Goal: Register for event/course

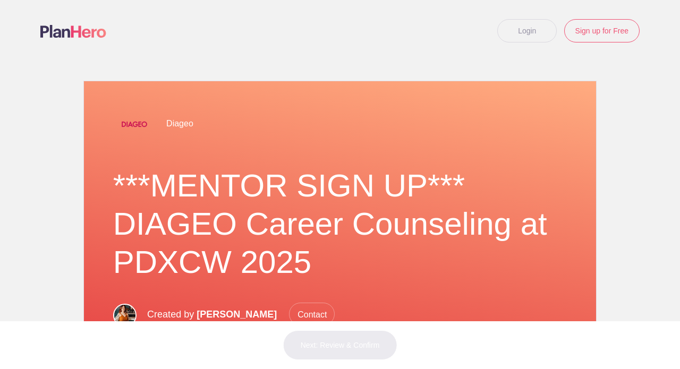
click at [528, 35] on link "Login" at bounding box center [526, 30] width 59 height 23
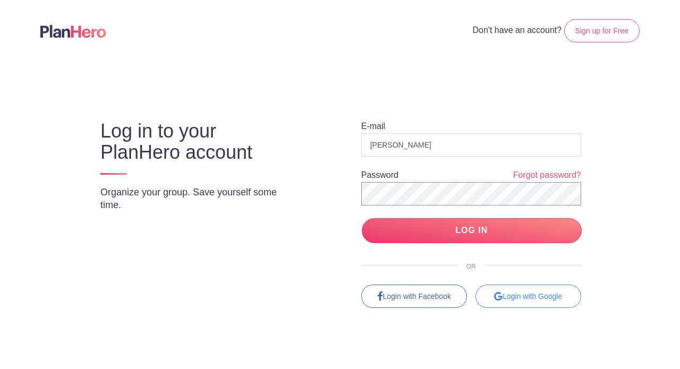
scroll to position [5, 0]
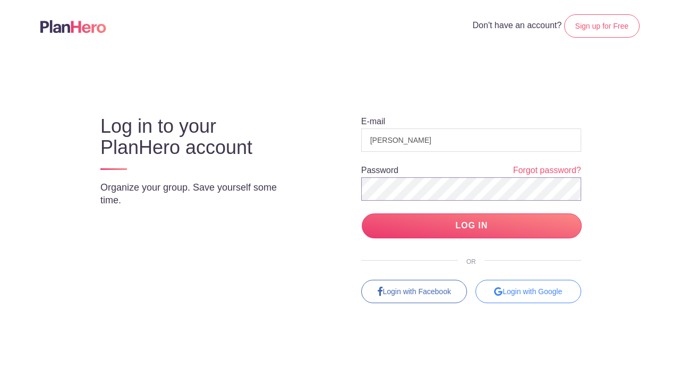
click at [471, 226] on input "LOG IN" at bounding box center [472, 225] width 220 height 25
click at [469, 225] on input "LOG IN" at bounding box center [472, 225] width 220 height 25
drag, startPoint x: 425, startPoint y: 140, endPoint x: 351, endPoint y: 133, distance: 74.2
click at [351, 133] on div "E-mail Geoffrey Wilson Password Forgot password? LOG IN OR Login with Facebook …" at bounding box center [461, 200] width 281 height 207
type input "geoffrey@"
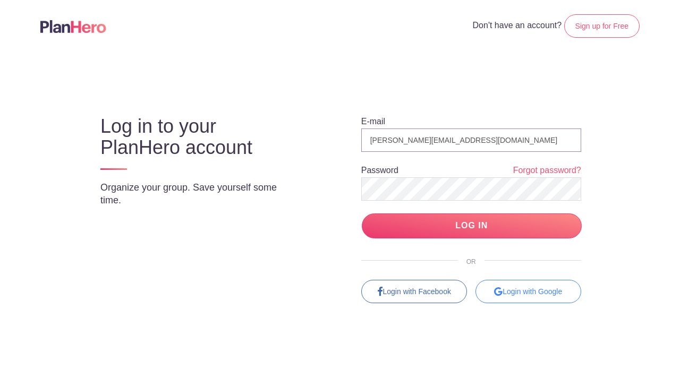
type input "[PERSON_NAME][EMAIL_ADDRESS][DOMAIN_NAME]"
click at [463, 216] on input "LOG IN" at bounding box center [472, 225] width 220 height 25
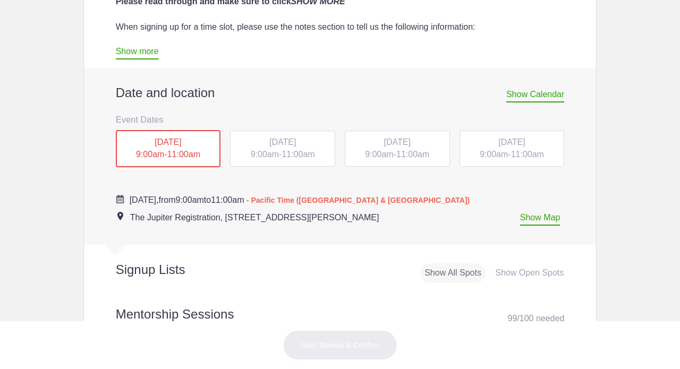
scroll to position [441, 0]
click at [529, 94] on span "Show Calendar" at bounding box center [535, 95] width 58 height 13
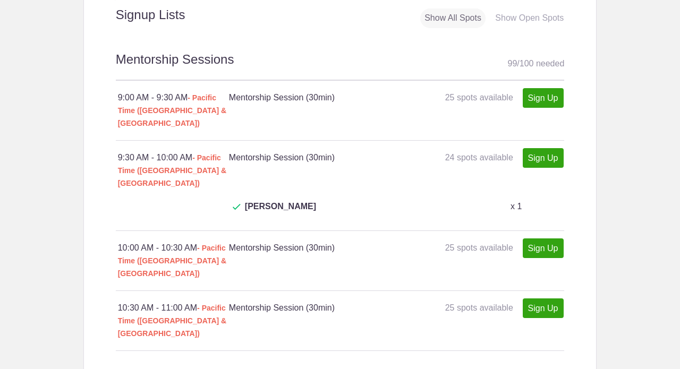
scroll to position [745, 0]
click at [540, 148] on link "Sign Up" at bounding box center [543, 158] width 41 height 20
type input "1"
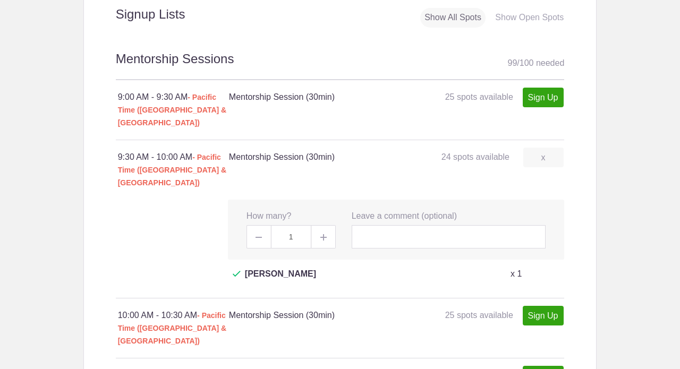
click at [511, 13] on div "Show Open Spots" at bounding box center [529, 18] width 77 height 20
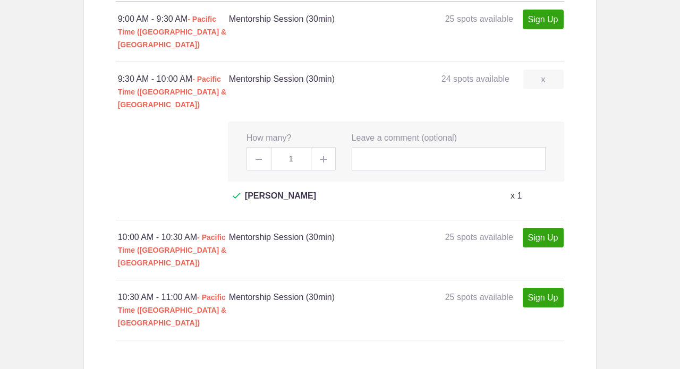
scroll to position [804, 0]
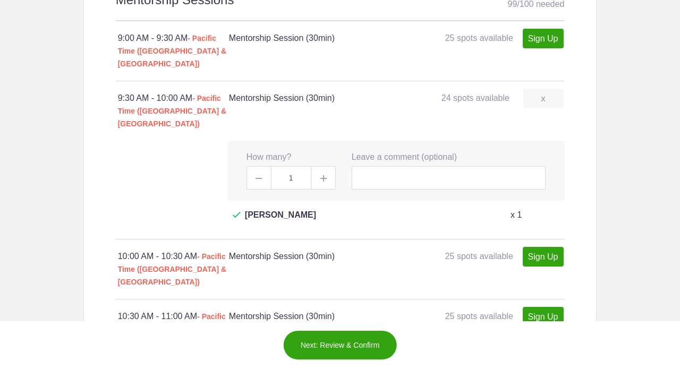
click at [534, 29] on link "Sign Up" at bounding box center [543, 39] width 41 height 20
type input "1"
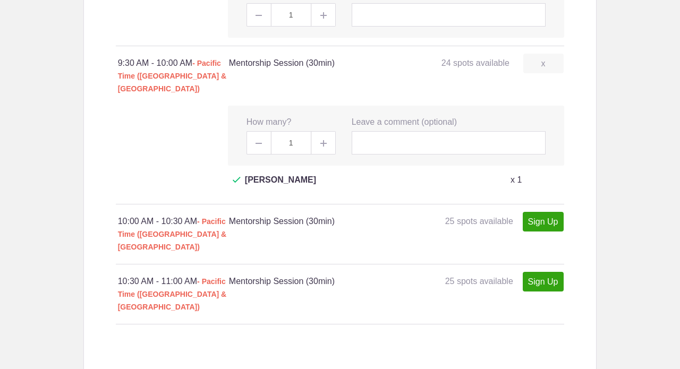
scroll to position [924, 0]
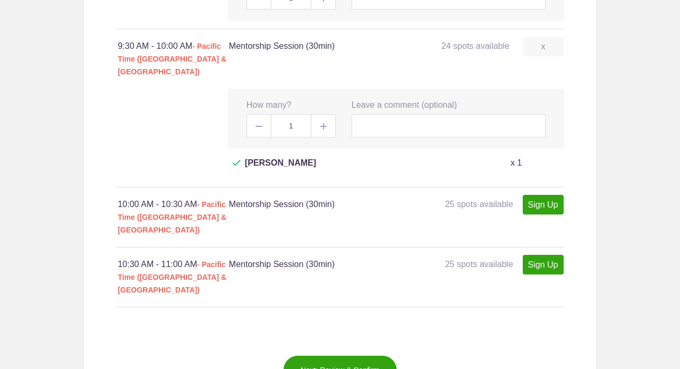
click at [544, 37] on link "x" at bounding box center [543, 47] width 40 height 20
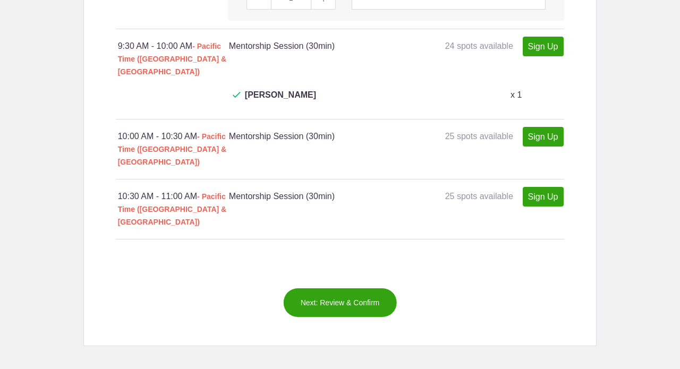
click at [551, 127] on link "Sign Up" at bounding box center [543, 137] width 41 height 20
type input "1"
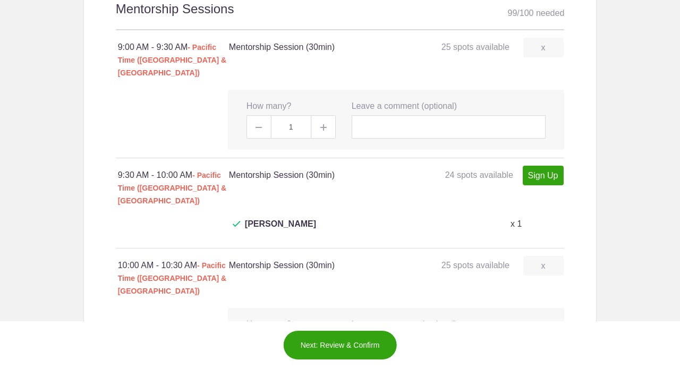
scroll to position [822, 0]
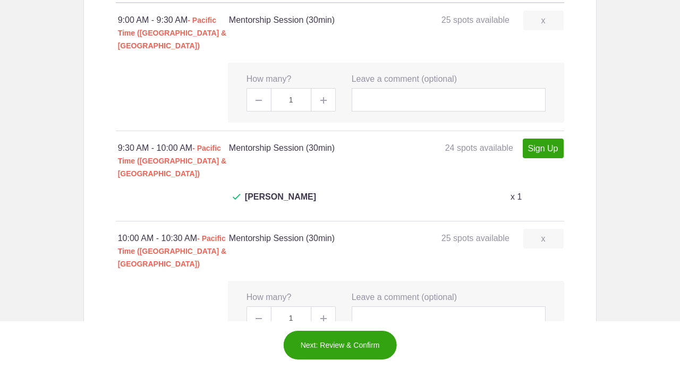
click at [331, 348] on button "Next: Review & Confirm" at bounding box center [340, 345] width 114 height 30
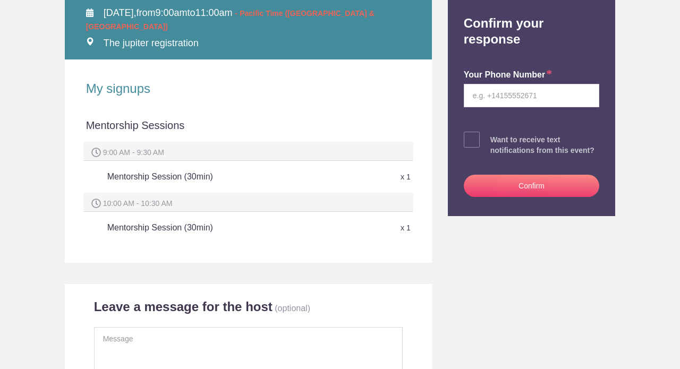
scroll to position [200, 0]
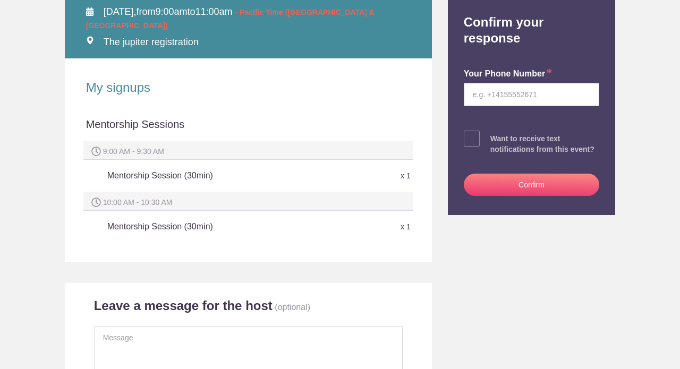
click at [490, 92] on input "tel" at bounding box center [532, 94] width 136 height 23
type input "5043432807"
click at [540, 182] on button "Confirm" at bounding box center [532, 185] width 136 height 22
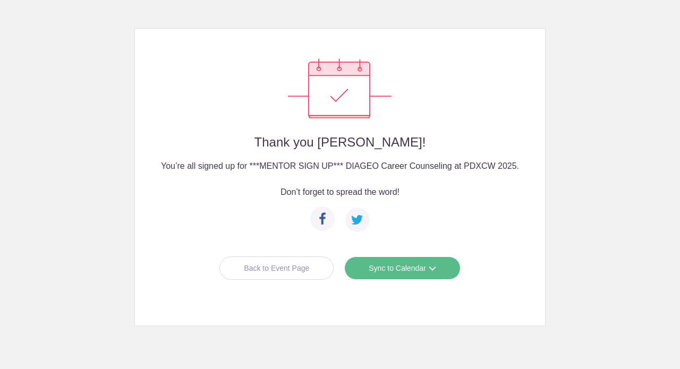
scroll to position [140, 0]
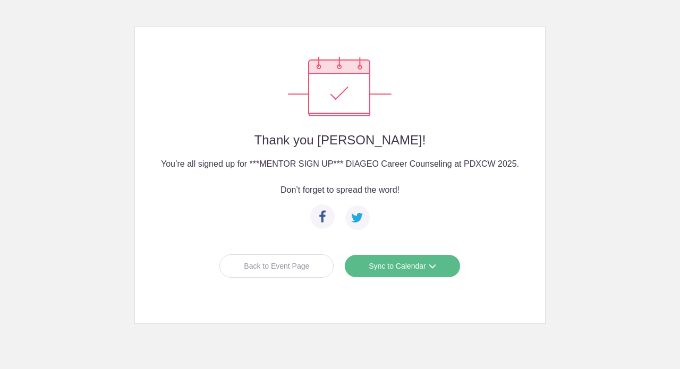
click at [382, 255] on link "Sync to Calendar" at bounding box center [402, 265] width 116 height 23
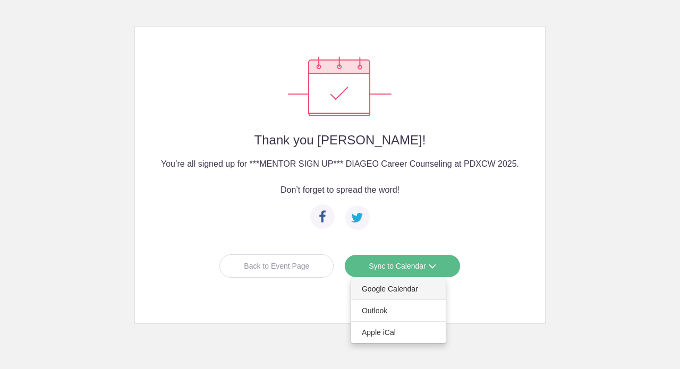
click at [379, 284] on link "Google Calendar" at bounding box center [398, 288] width 95 height 21
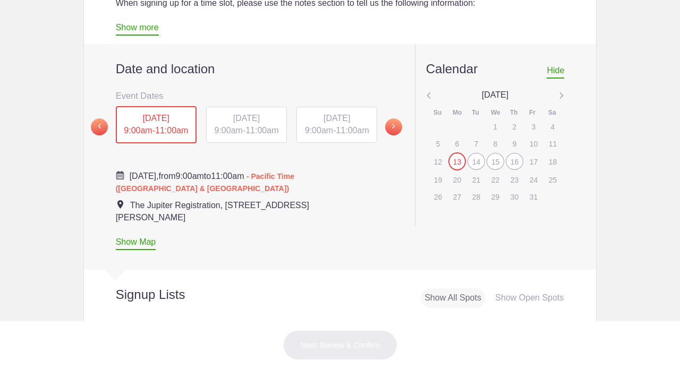
scroll to position [467, 0]
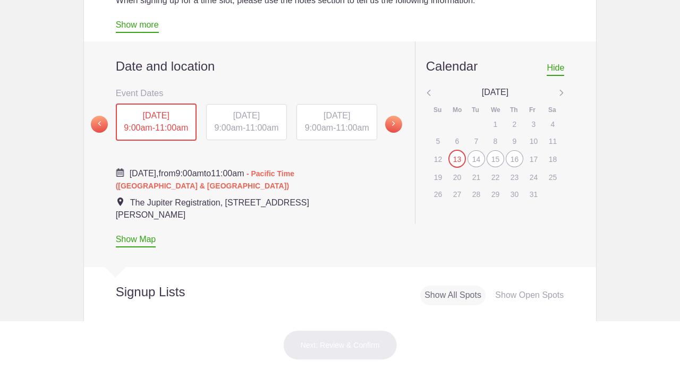
click at [269, 120] on div "TUE, Oct 14, 2025 9:00am - 11:00am" at bounding box center [246, 122] width 81 height 36
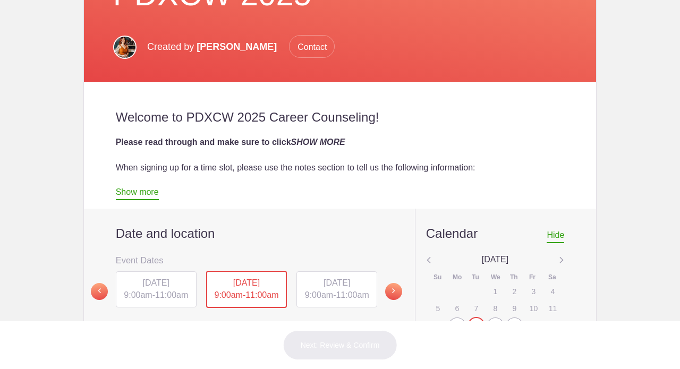
scroll to position [293, 0]
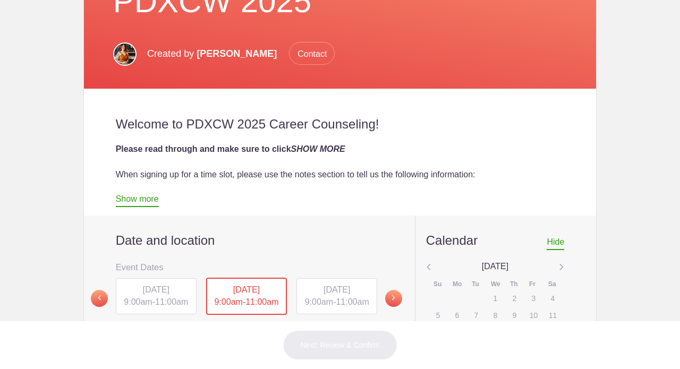
click at [123, 202] on link "Show more" at bounding box center [137, 200] width 43 height 13
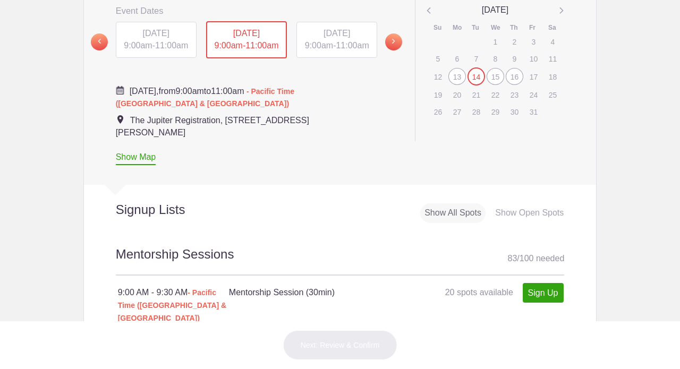
scroll to position [1025, 0]
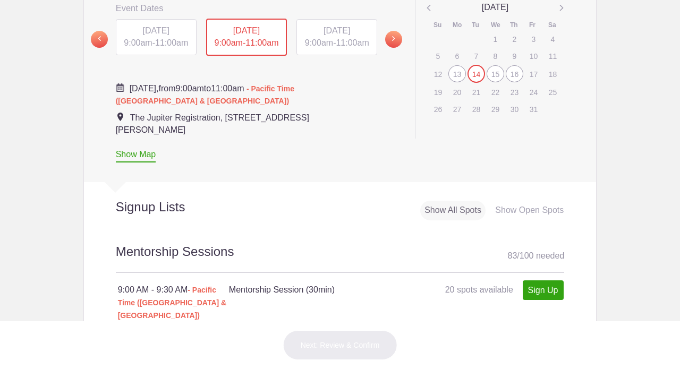
click at [546, 287] on link "Sign Up" at bounding box center [543, 290] width 41 height 20
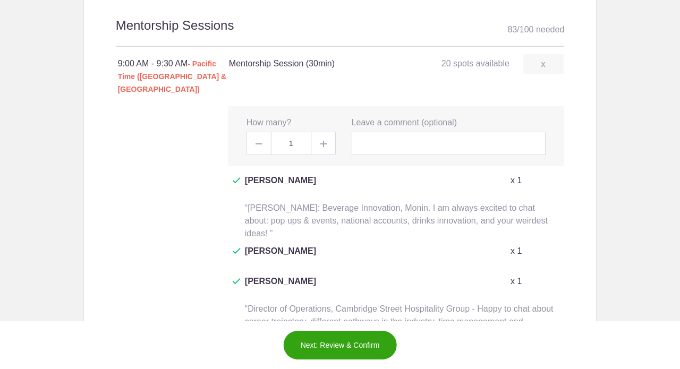
scroll to position [1236, 0]
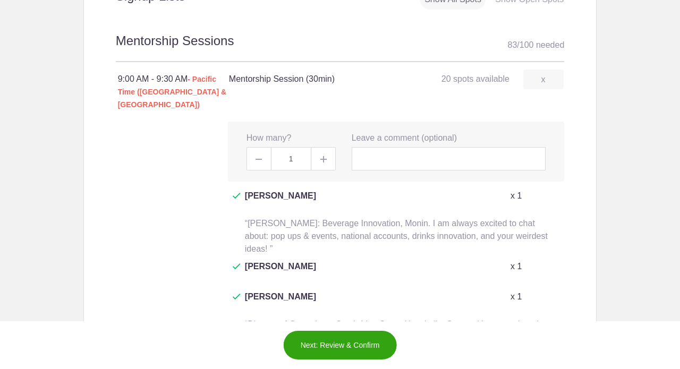
click at [261, 149] on span at bounding box center [258, 158] width 24 height 23
type input "0"
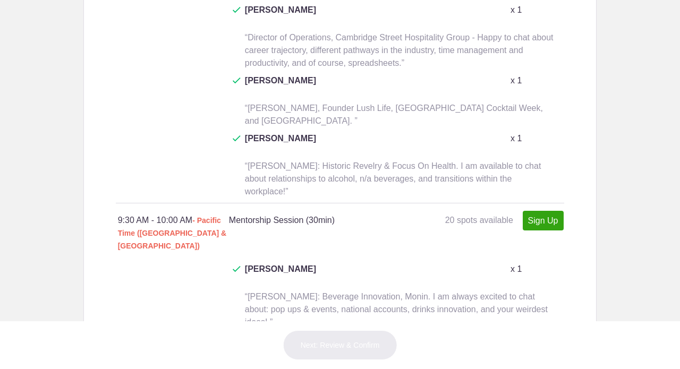
scroll to position [1584, 0]
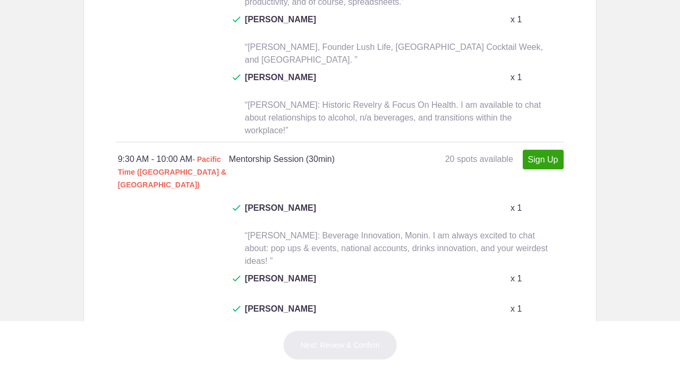
click at [548, 150] on link "Sign Up" at bounding box center [543, 160] width 41 height 20
type input "1"
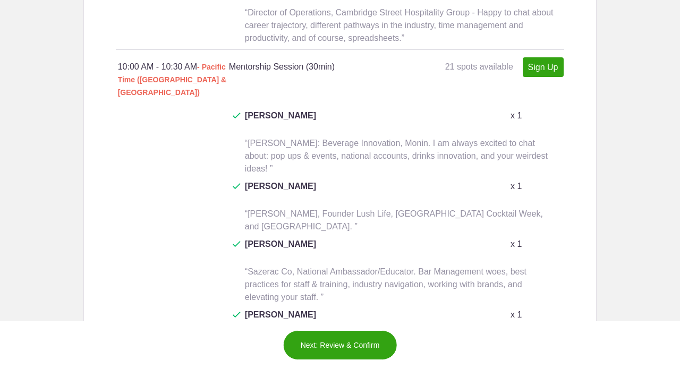
scroll to position [2110, 0]
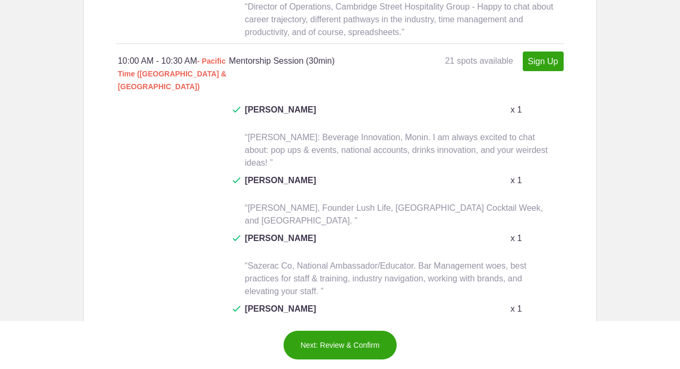
type input "1"
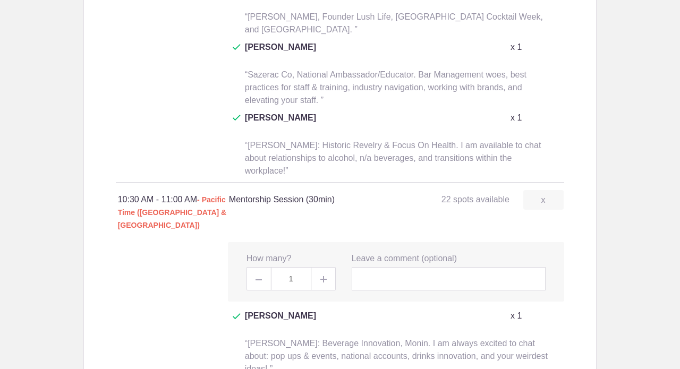
scroll to position [2304, 0]
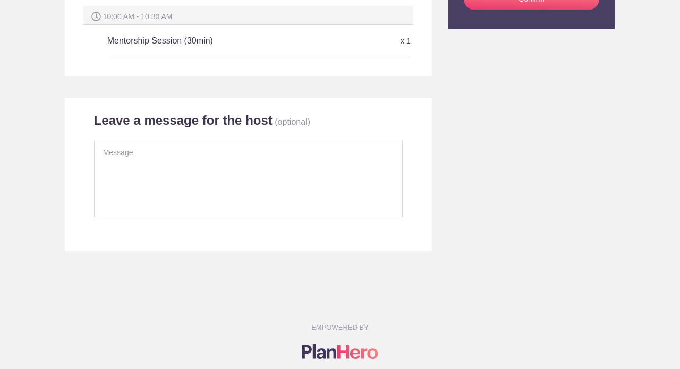
scroll to position [412, 0]
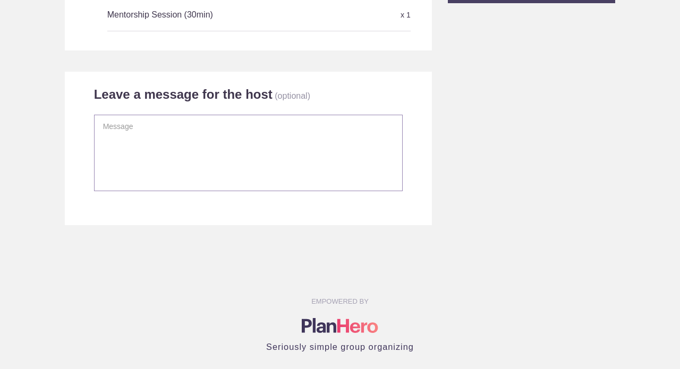
click at [159, 133] on textarea at bounding box center [248, 153] width 309 height 76
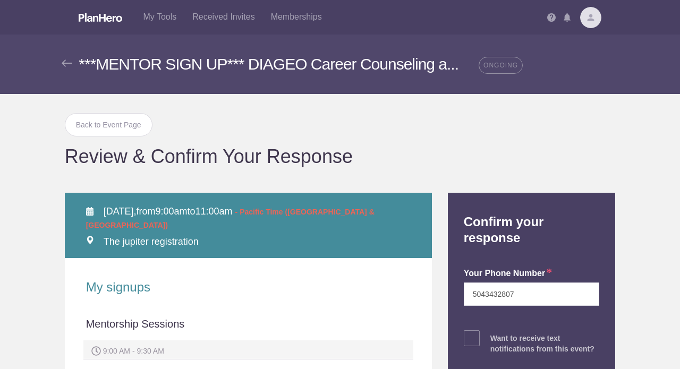
scroll to position [0, 0]
click at [111, 122] on link "Back to Event Page" at bounding box center [109, 124] width 88 height 23
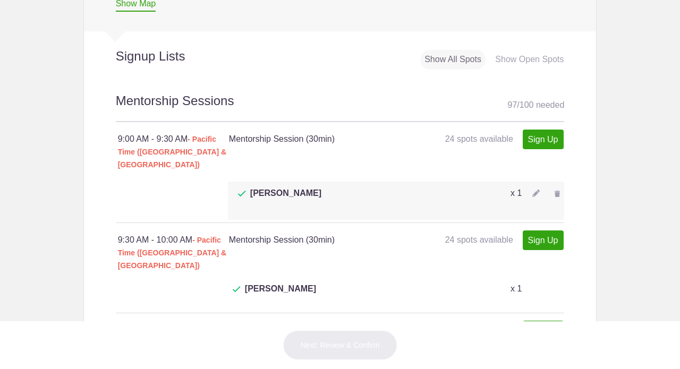
scroll to position [706, 0]
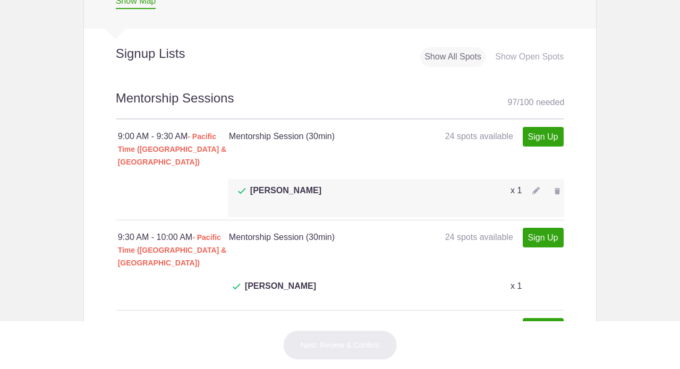
click at [538, 187] on img at bounding box center [535, 190] width 7 height 7
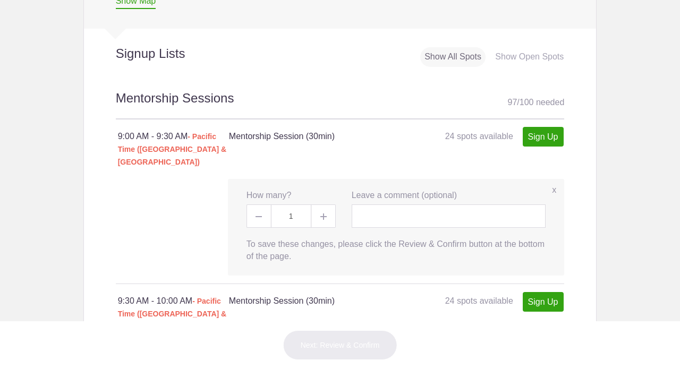
click at [260, 204] on span at bounding box center [258, 215] width 24 height 23
type input "0"
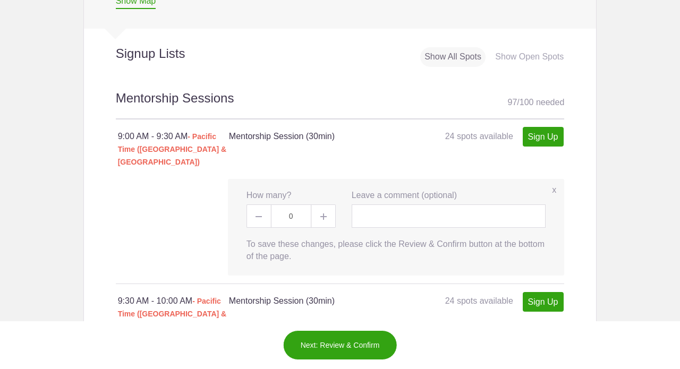
click at [554, 184] on label "x" at bounding box center [554, 190] width 4 height 12
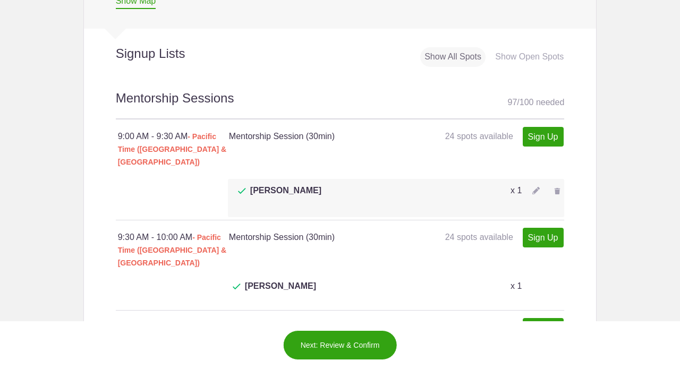
click at [536, 187] on img at bounding box center [535, 190] width 7 height 7
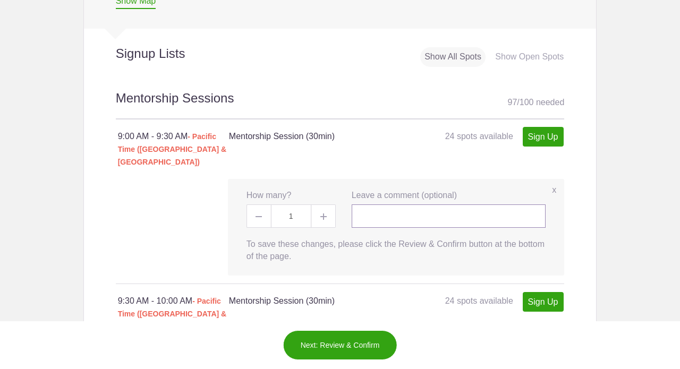
click at [430, 204] on input "text" at bounding box center [449, 215] width 194 height 23
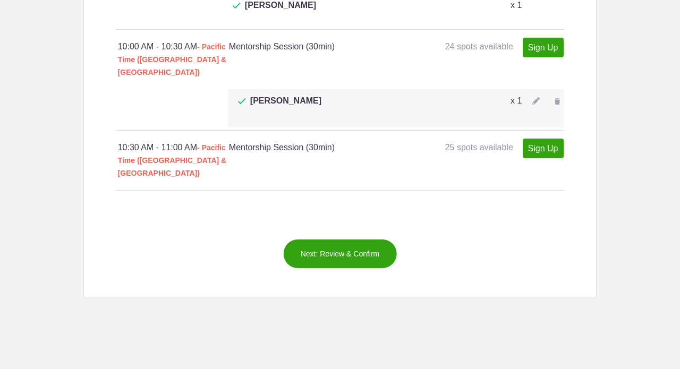
scroll to position [1056, 0]
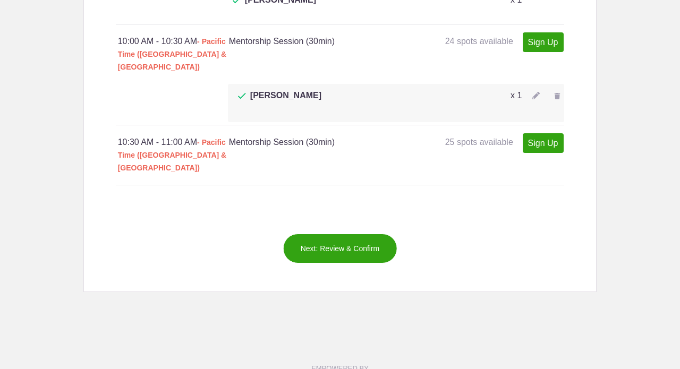
type input "been in the business for a long time. i can talk about almost everything from c…"
click at [344, 234] on button "Next: Review & Confirm" at bounding box center [340, 249] width 114 height 30
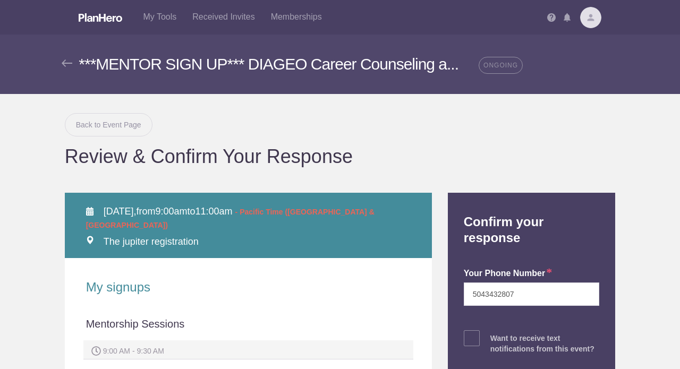
click at [109, 122] on link "Back to Event Page" at bounding box center [109, 124] width 88 height 23
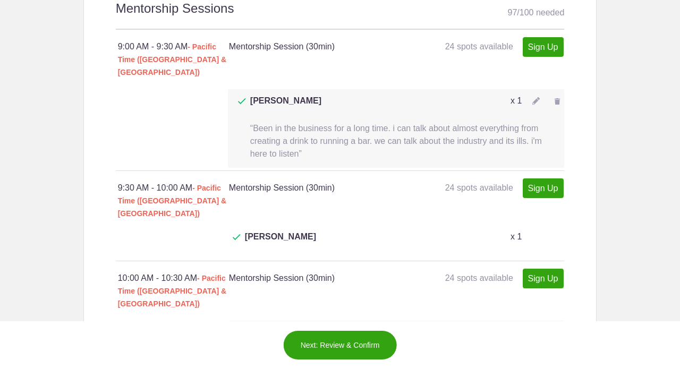
scroll to position [793, 0]
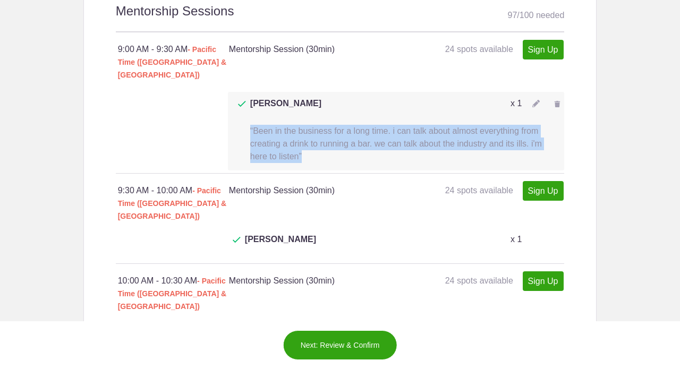
drag, startPoint x: 304, startPoint y: 120, endPoint x: 252, endPoint y: 98, distance: 56.4
click at [252, 125] on p "“Been in the business for a long time. i can talk about almost everything from …" at bounding box center [398, 144] width 331 height 38
copy span "Been in the business for a long time. i can talk about almost everything from c…"
click at [535, 331] on img at bounding box center [535, 334] width 7 height 7
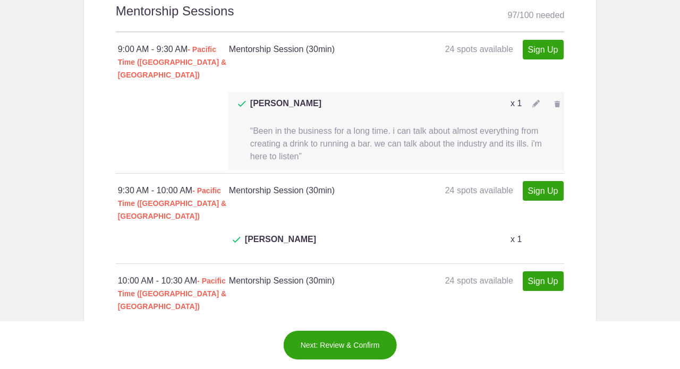
click at [417, 349] on input "text" at bounding box center [449, 360] width 194 height 23
paste input "Been in the business for a long time. i can talk about almost everything from c…"
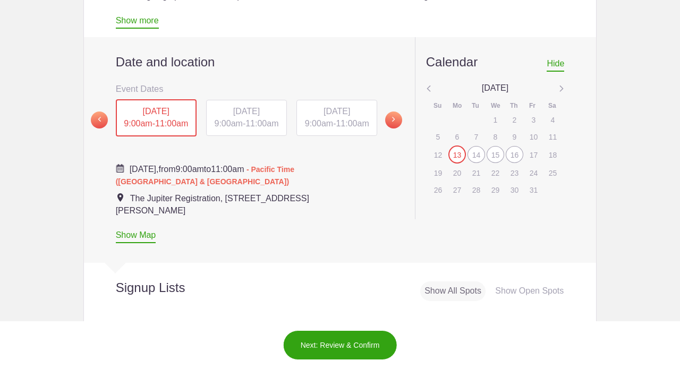
scroll to position [417, 0]
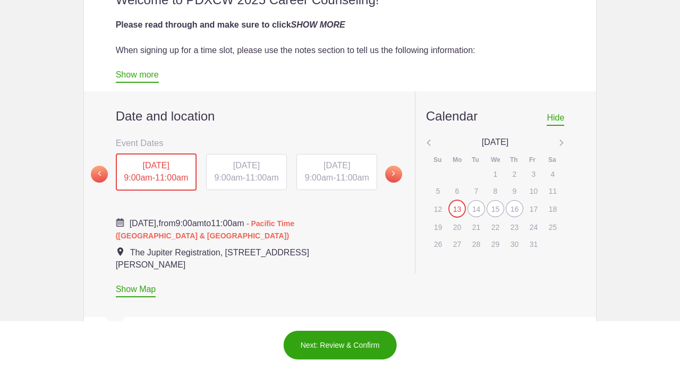
type input "Been in the business for a long time. i can talk about almost everything from c…"
click at [253, 175] on span "11:00am" at bounding box center [261, 177] width 33 height 9
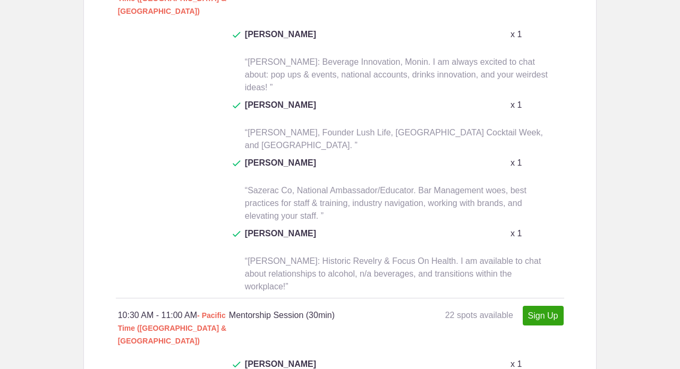
scroll to position [1587, 0]
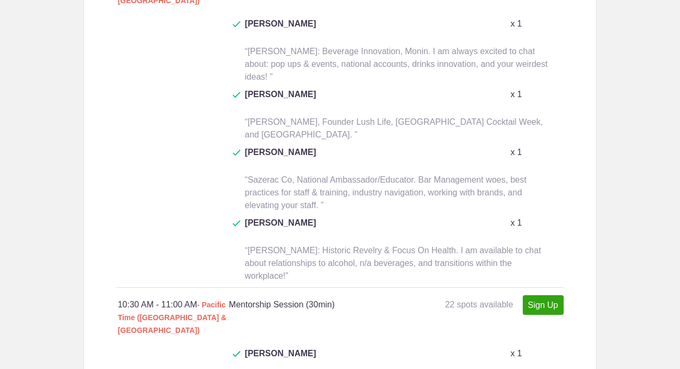
click at [542, 295] on link "Sign Up" at bounding box center [543, 305] width 41 height 20
type input "1"
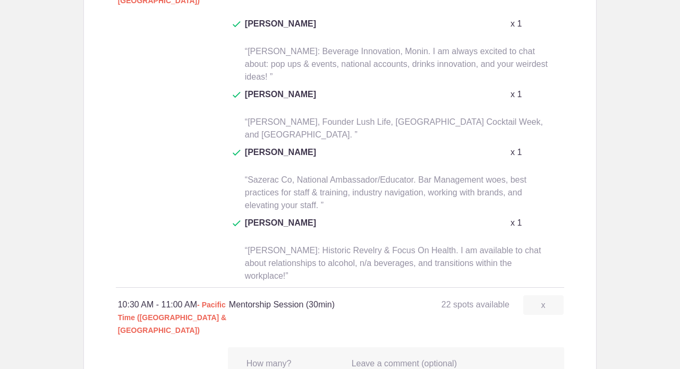
paste input "Been in the business for a long time. i can talk about almost everything from c…"
drag, startPoint x: 539, startPoint y: 88, endPoint x: 357, endPoint y: 86, distance: 181.1
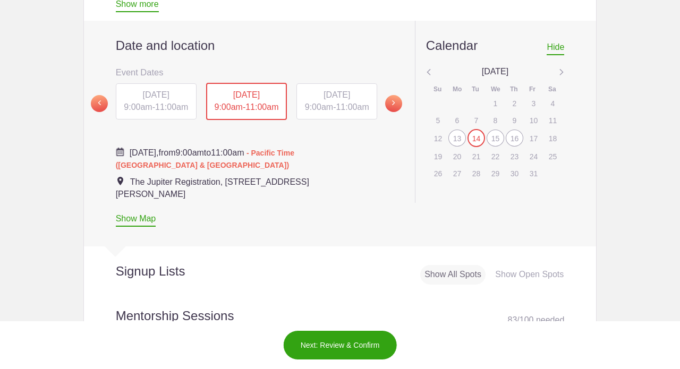
scroll to position [388, 0]
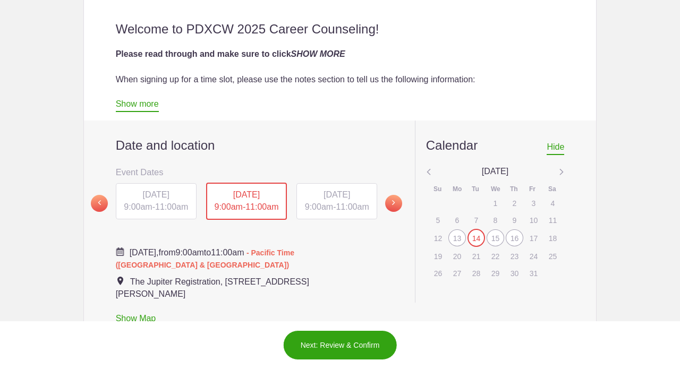
type input "Been in the business for a long time. i can talk about almost everything from c…"
click at [340, 209] on span "11:00am" at bounding box center [352, 206] width 33 height 9
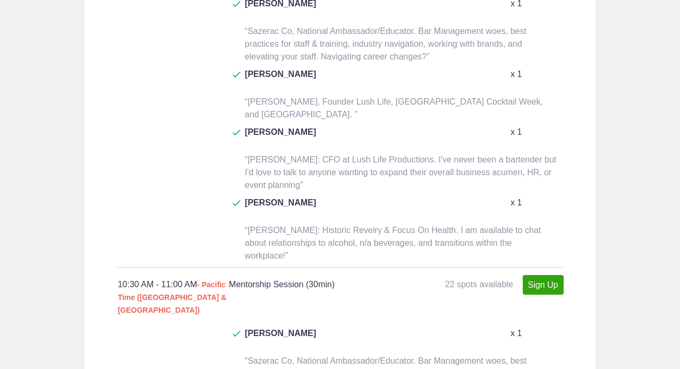
scroll to position [1614, 0]
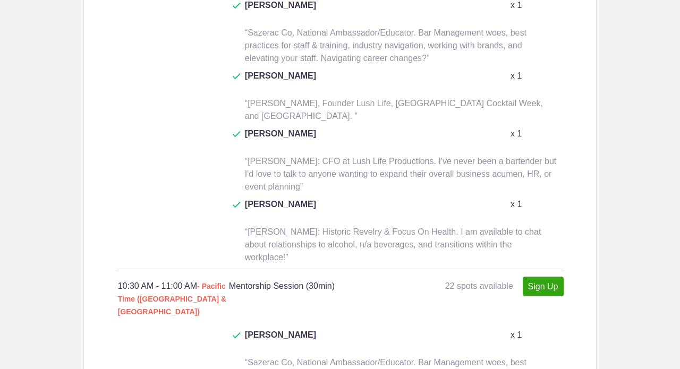
click at [530, 277] on link "Sign Up" at bounding box center [543, 287] width 41 height 20
type input "1"
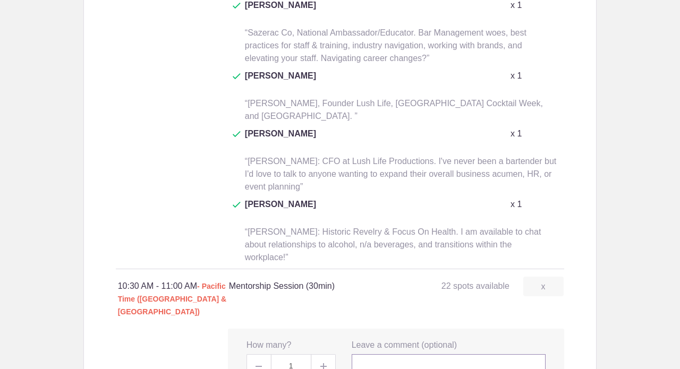
click at [401, 354] on input "text" at bounding box center [449, 365] width 194 height 23
paste input "Been in the business for a long time. i can talk about almost everything from c…"
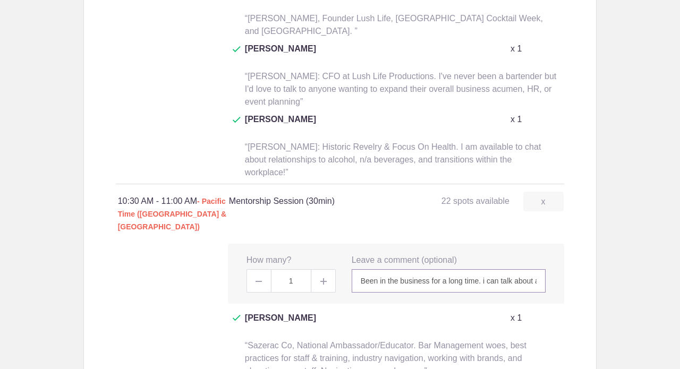
scroll to position [1719, 0]
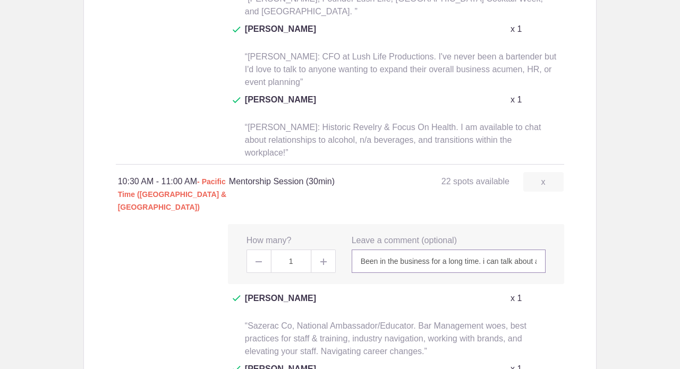
type input "Been in the business for a long time. i can talk about almost everything from c…"
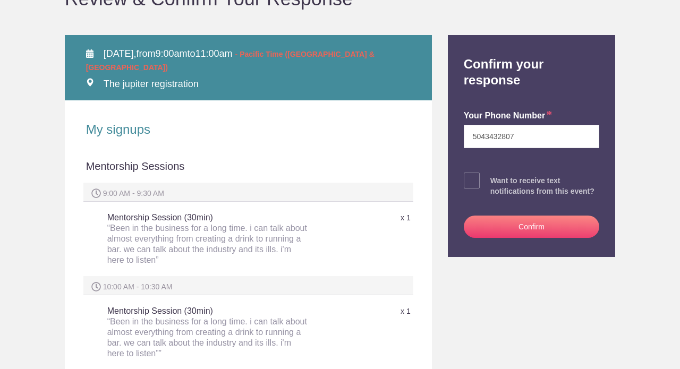
scroll to position [99, 0]
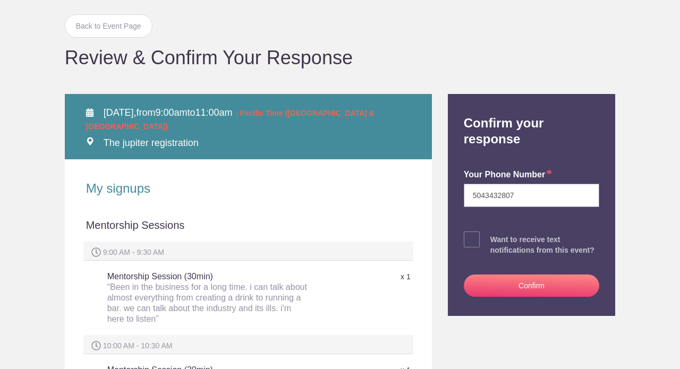
click at [506, 199] on input "5043432807" at bounding box center [532, 195] width 136 height 23
click at [519, 289] on button "Confirm" at bounding box center [532, 286] width 136 height 22
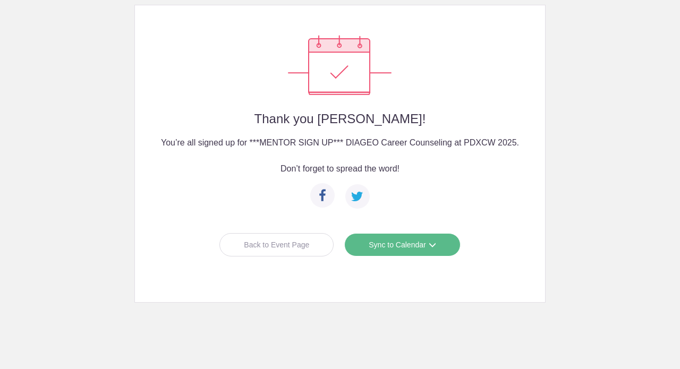
scroll to position [161, 0]
click at [397, 246] on link "Sync to Calendar" at bounding box center [402, 245] width 116 height 23
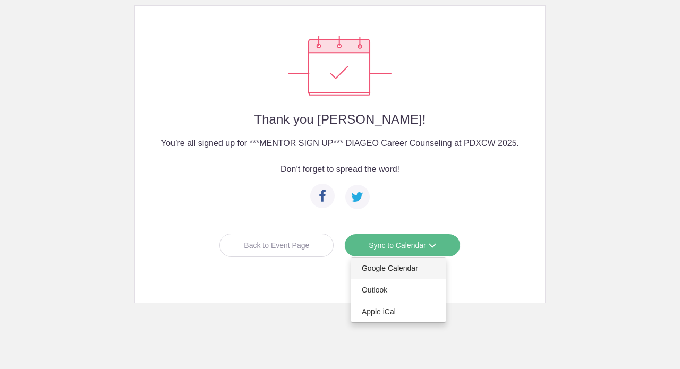
click at [385, 263] on link "Google Calendar" at bounding box center [398, 268] width 95 height 21
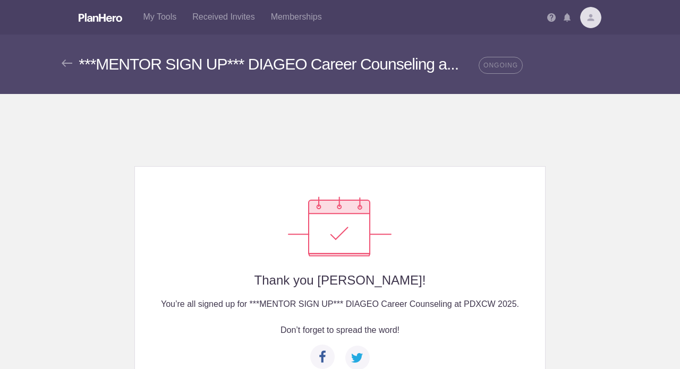
click at [589, 11] on img at bounding box center [590, 17] width 21 height 21
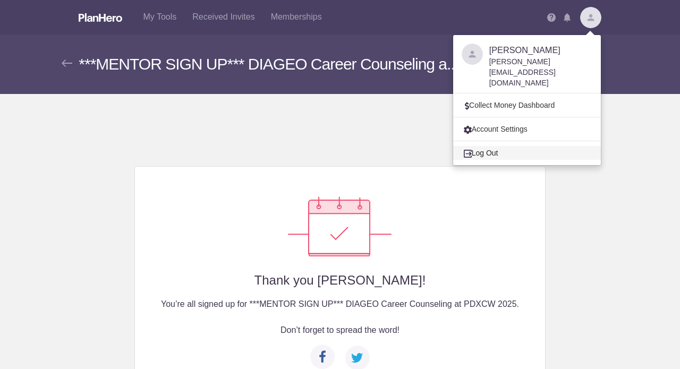
click at [493, 146] on link "Log Out" at bounding box center [527, 153] width 148 height 14
